Goal: Task Accomplishment & Management: Use online tool/utility

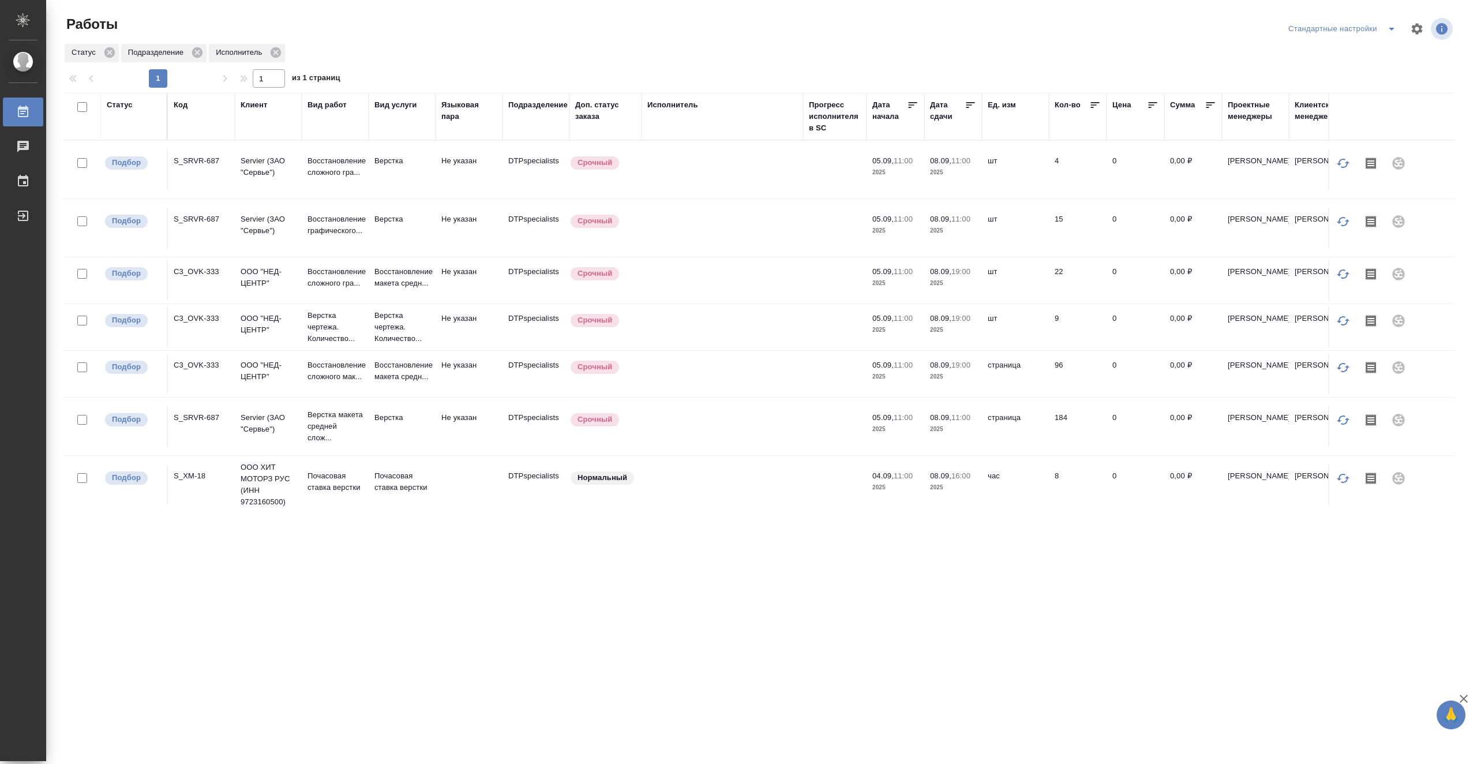
click at [776, 260] on td at bounding box center [722, 280] width 162 height 40
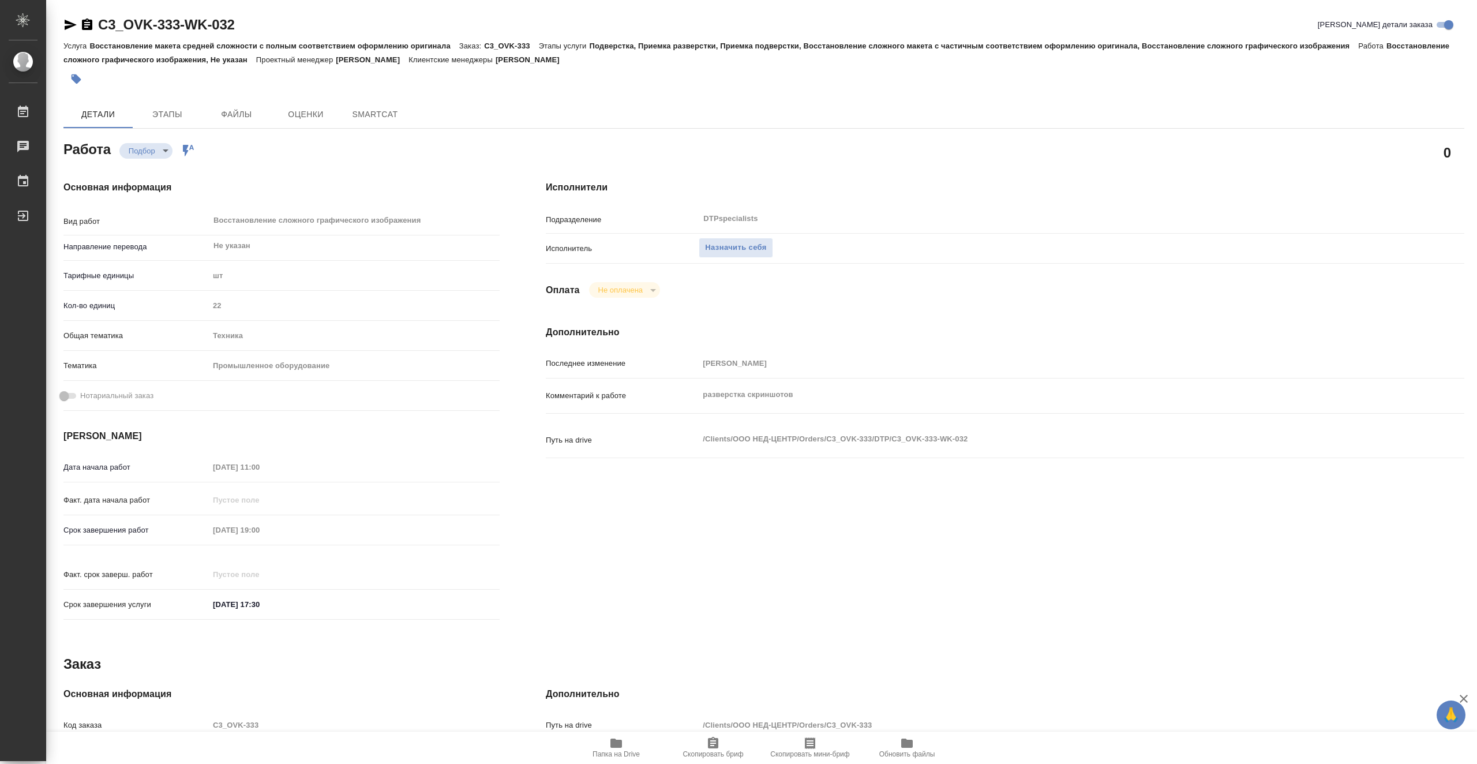
type textarea "x"
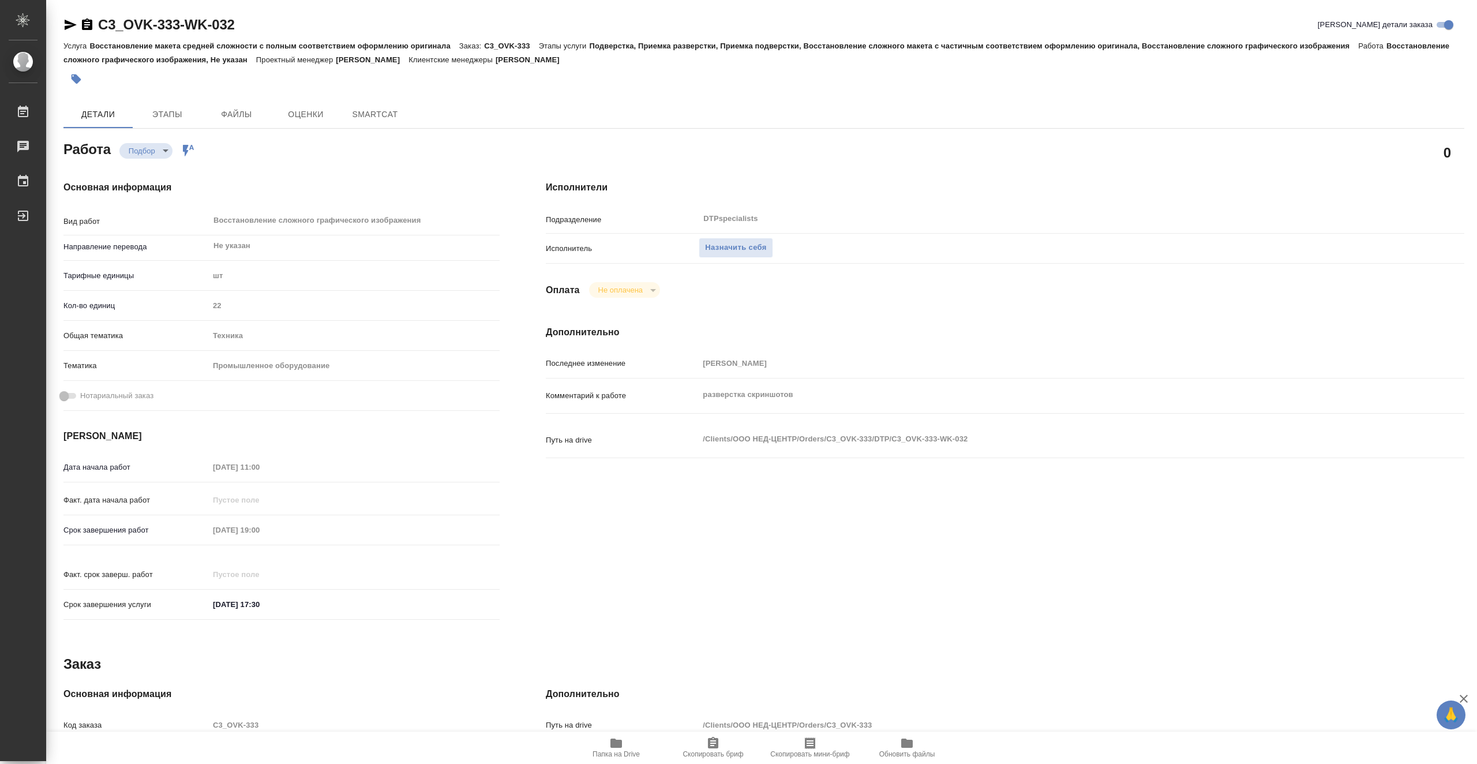
type textarea "x"
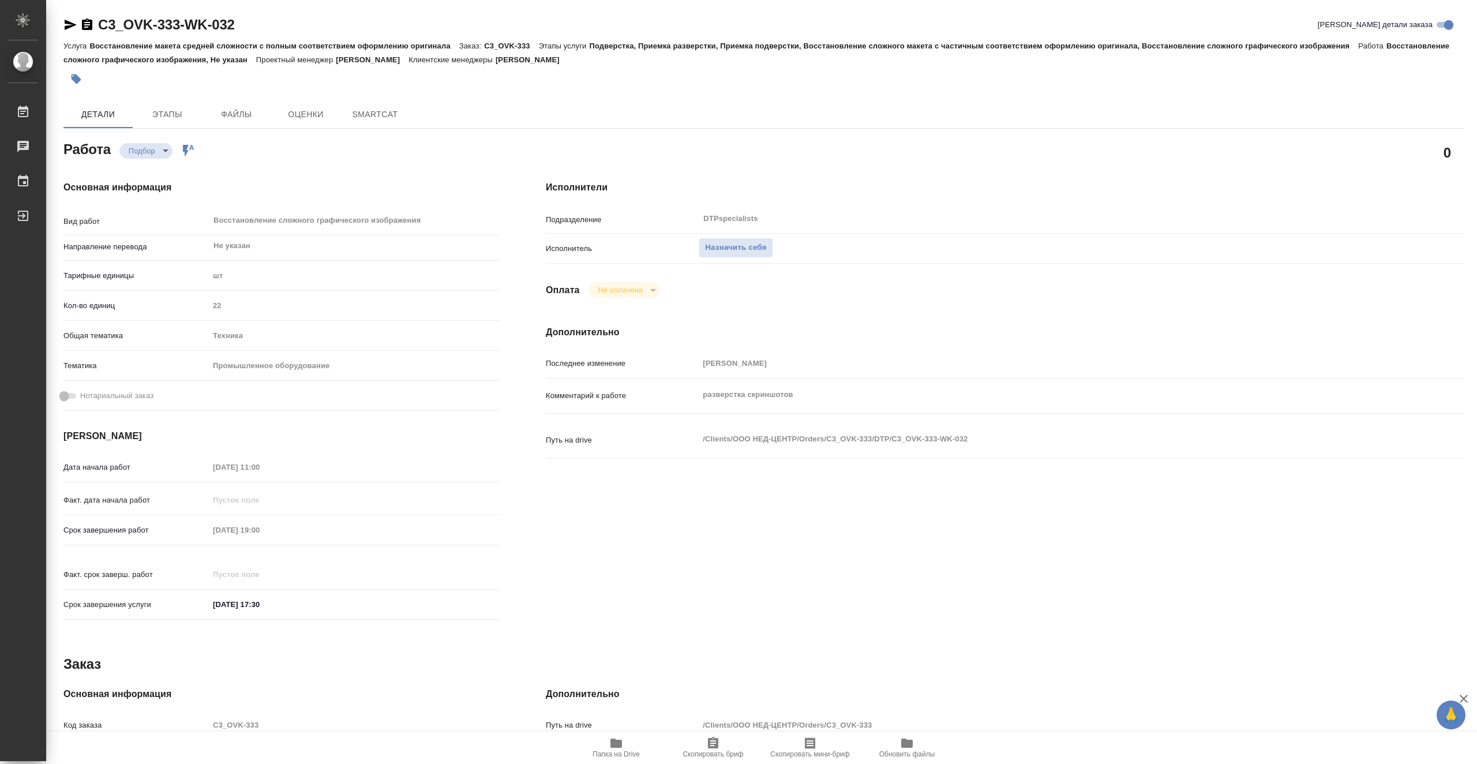
type textarea "x"
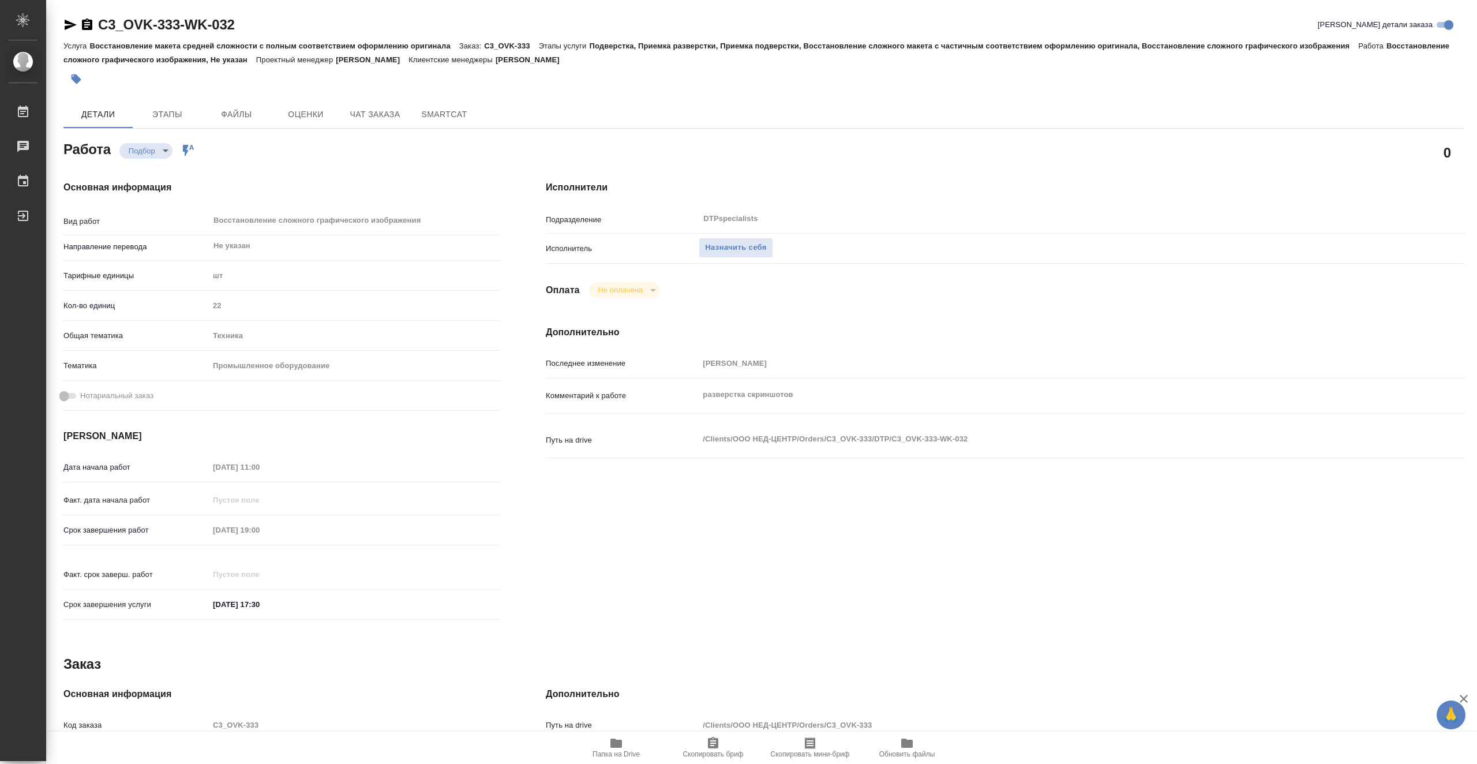
type textarea "x"
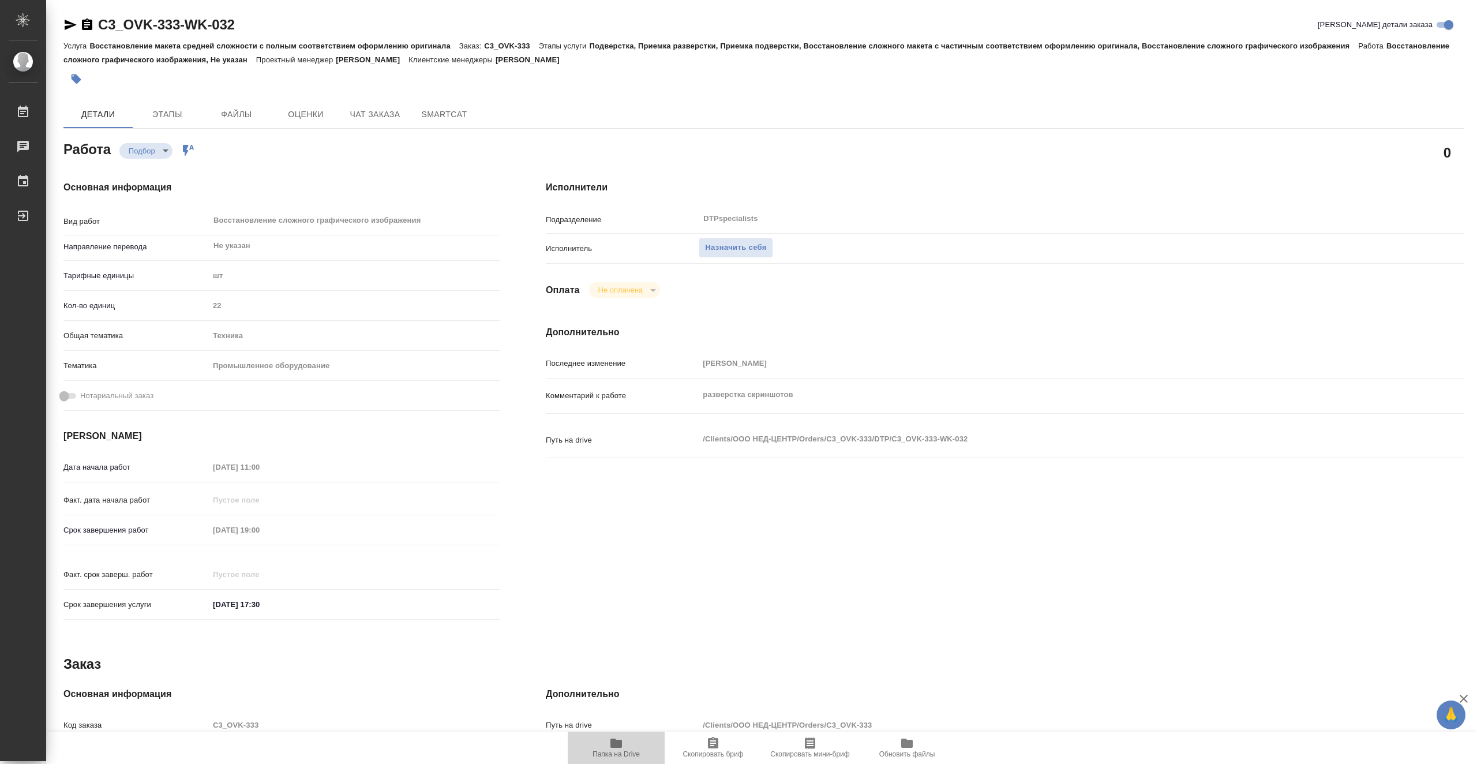
click at [622, 753] on span "Папка на Drive" at bounding box center [615, 754] width 47 height 8
type textarea "x"
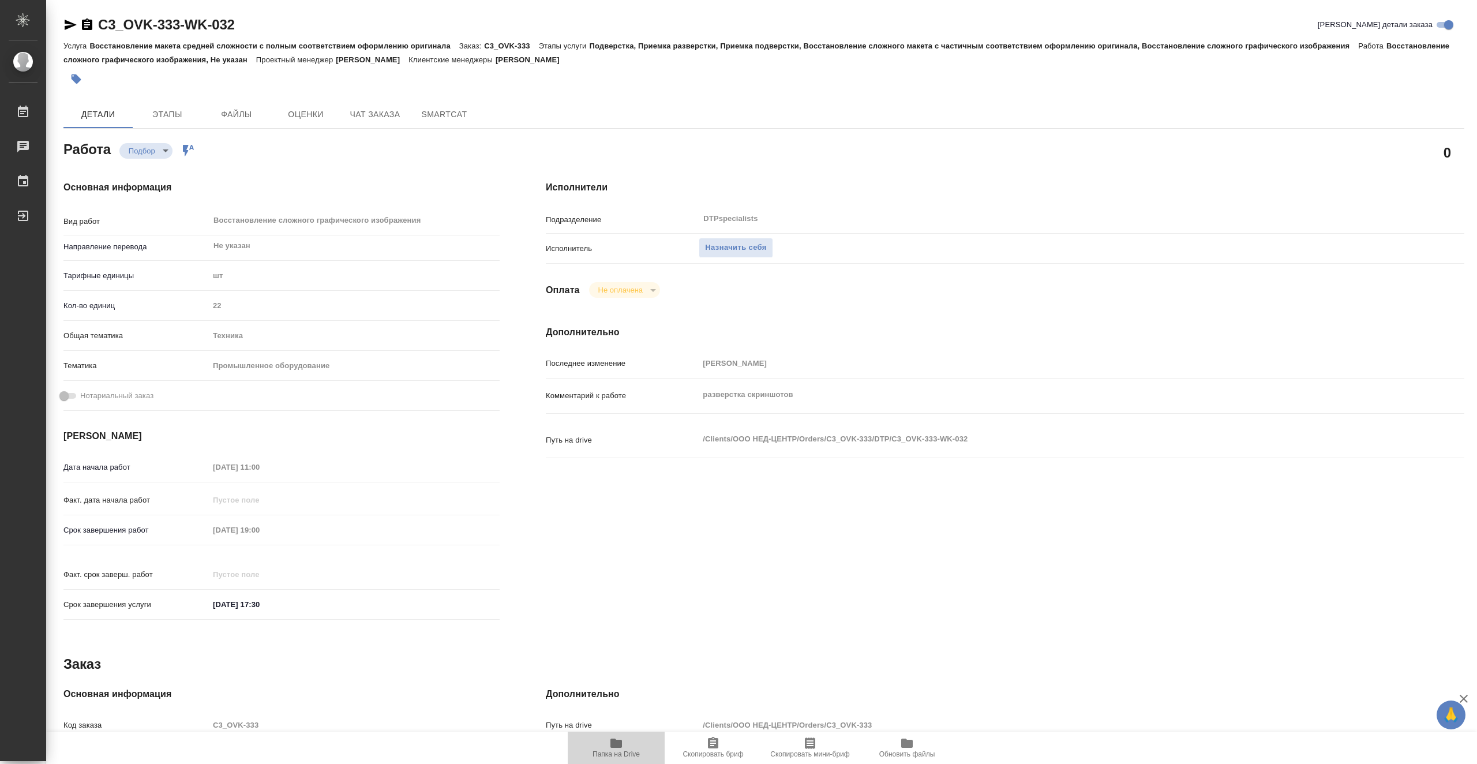
type textarea "x"
